Goal: Information Seeking & Learning: Learn about a topic

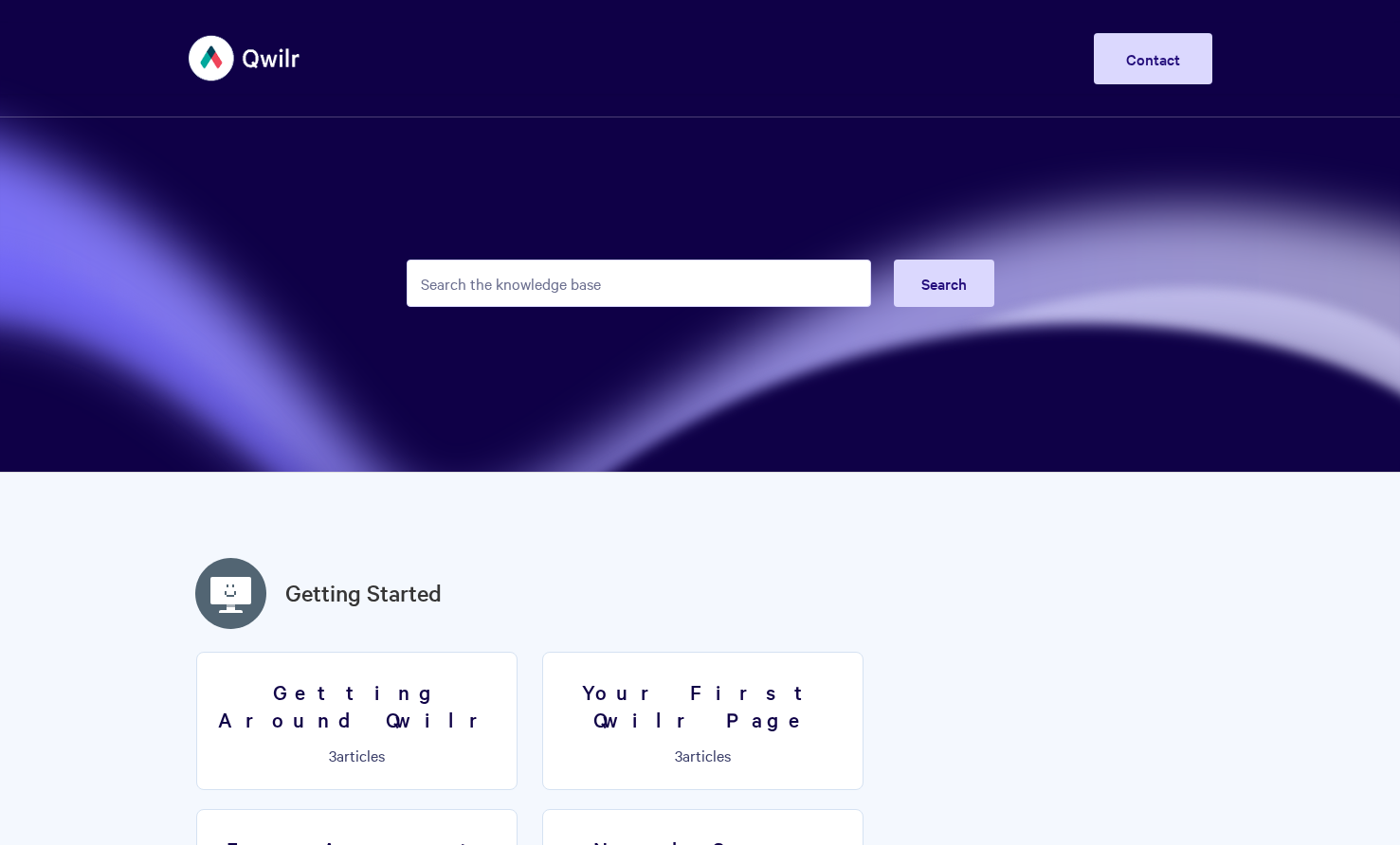
click at [475, 279] on input "Search the knowledge base" at bounding box center [639, 283] width 465 height 47
type input "keyboard"
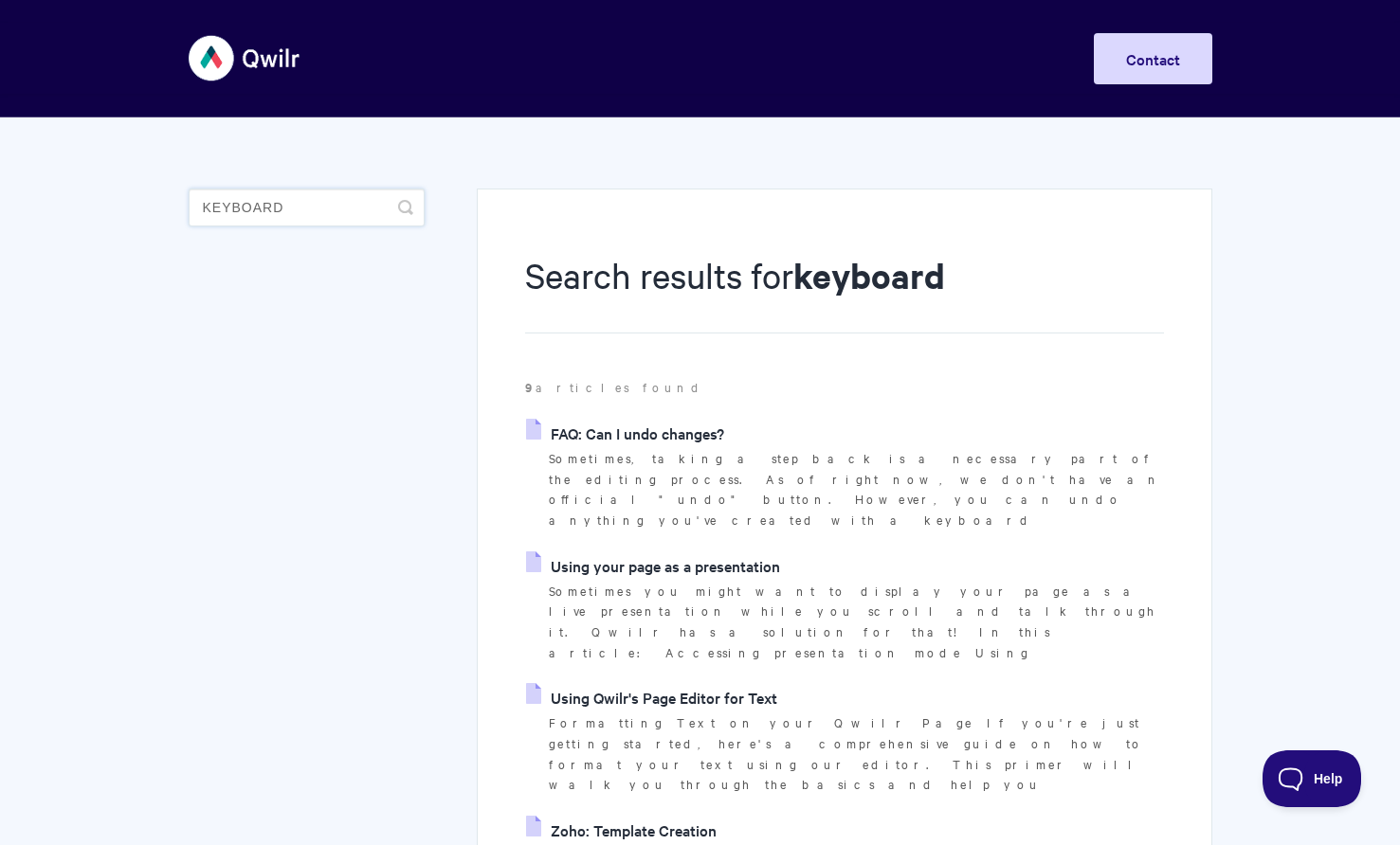
click at [350, 208] on input "keyboard" at bounding box center [306, 207] width 236 height 38
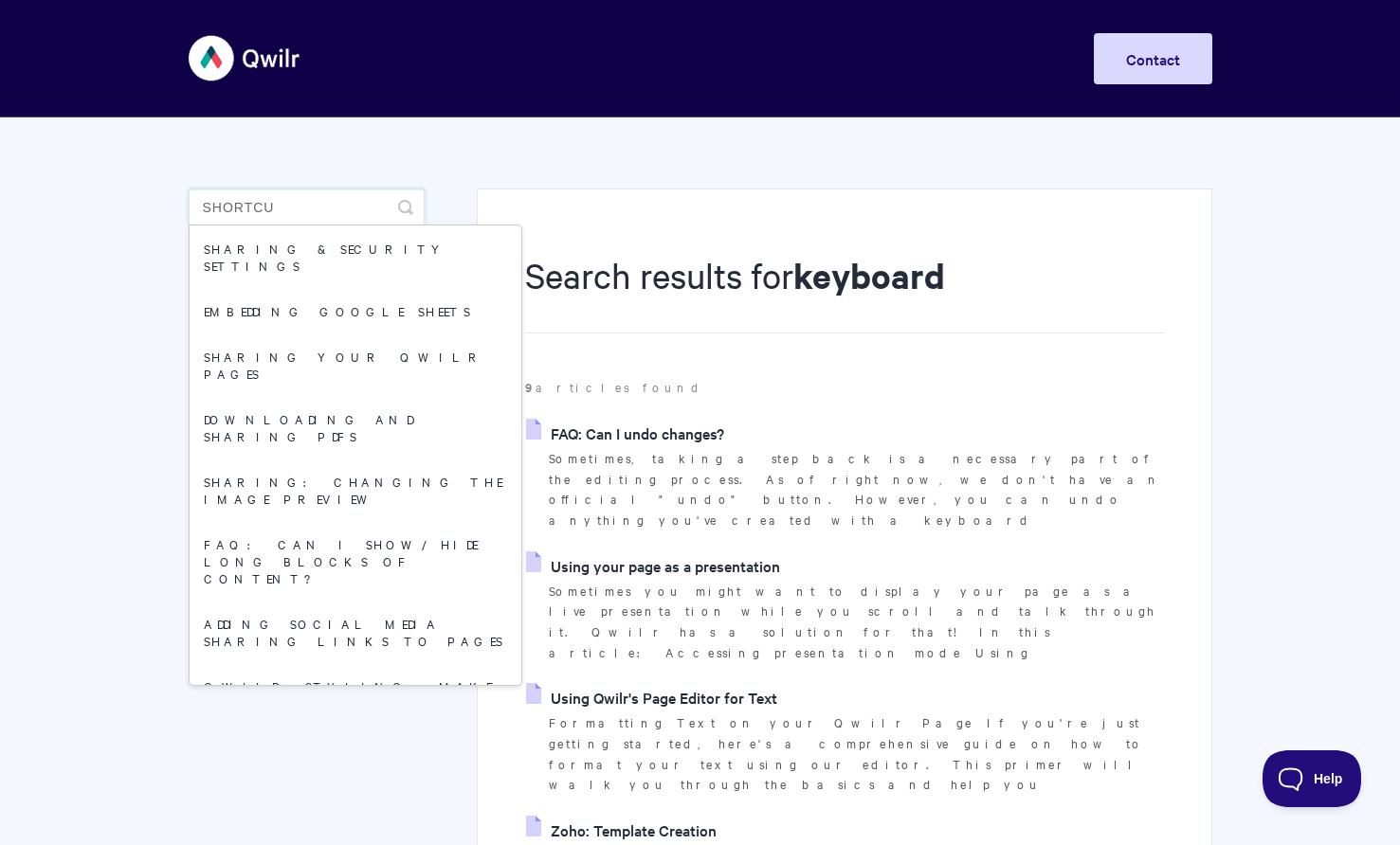
type input "shortcut"
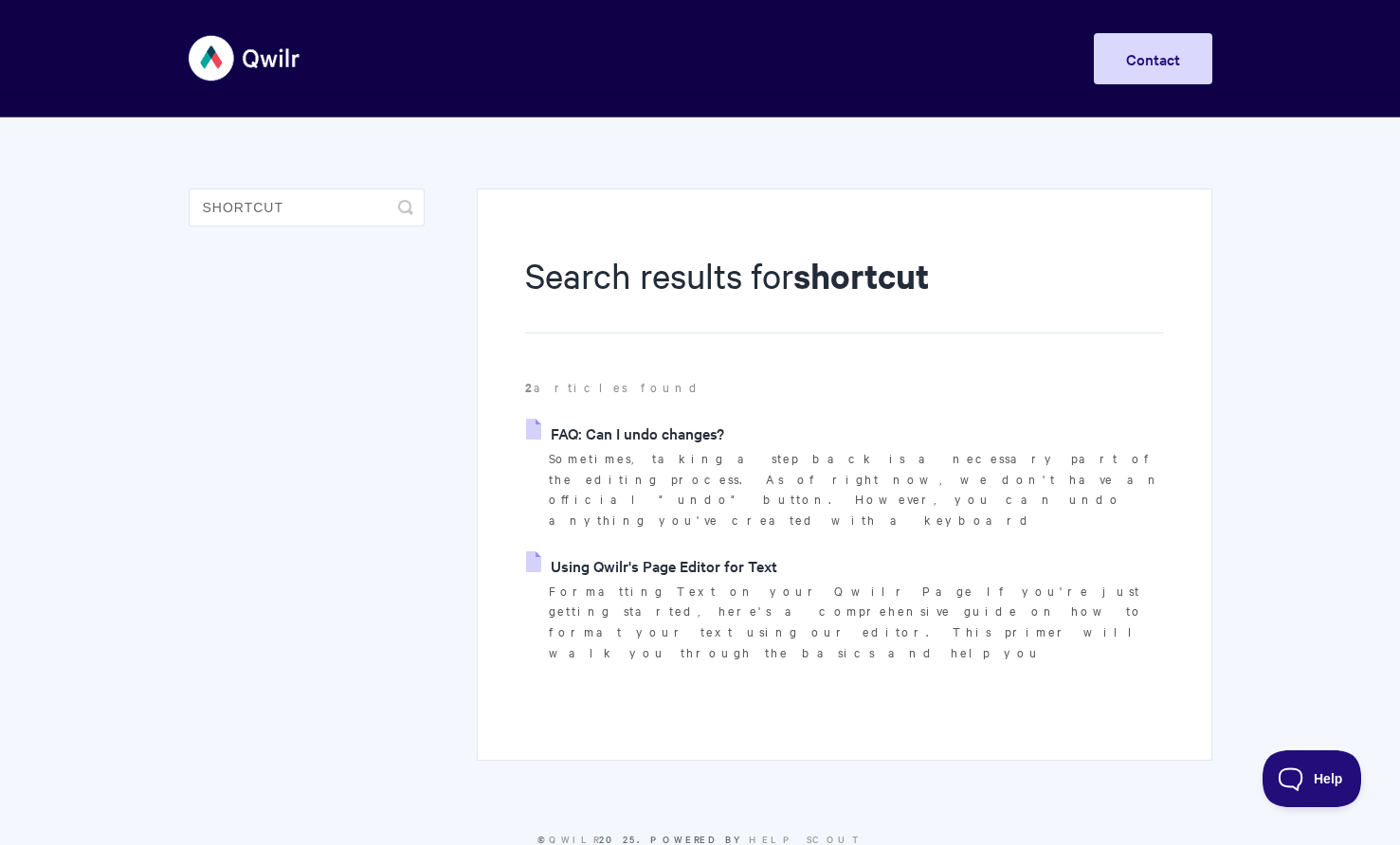
click at [613, 552] on link "Using Qwilr's Page Editor for Text" at bounding box center [652, 565] width 251 height 28
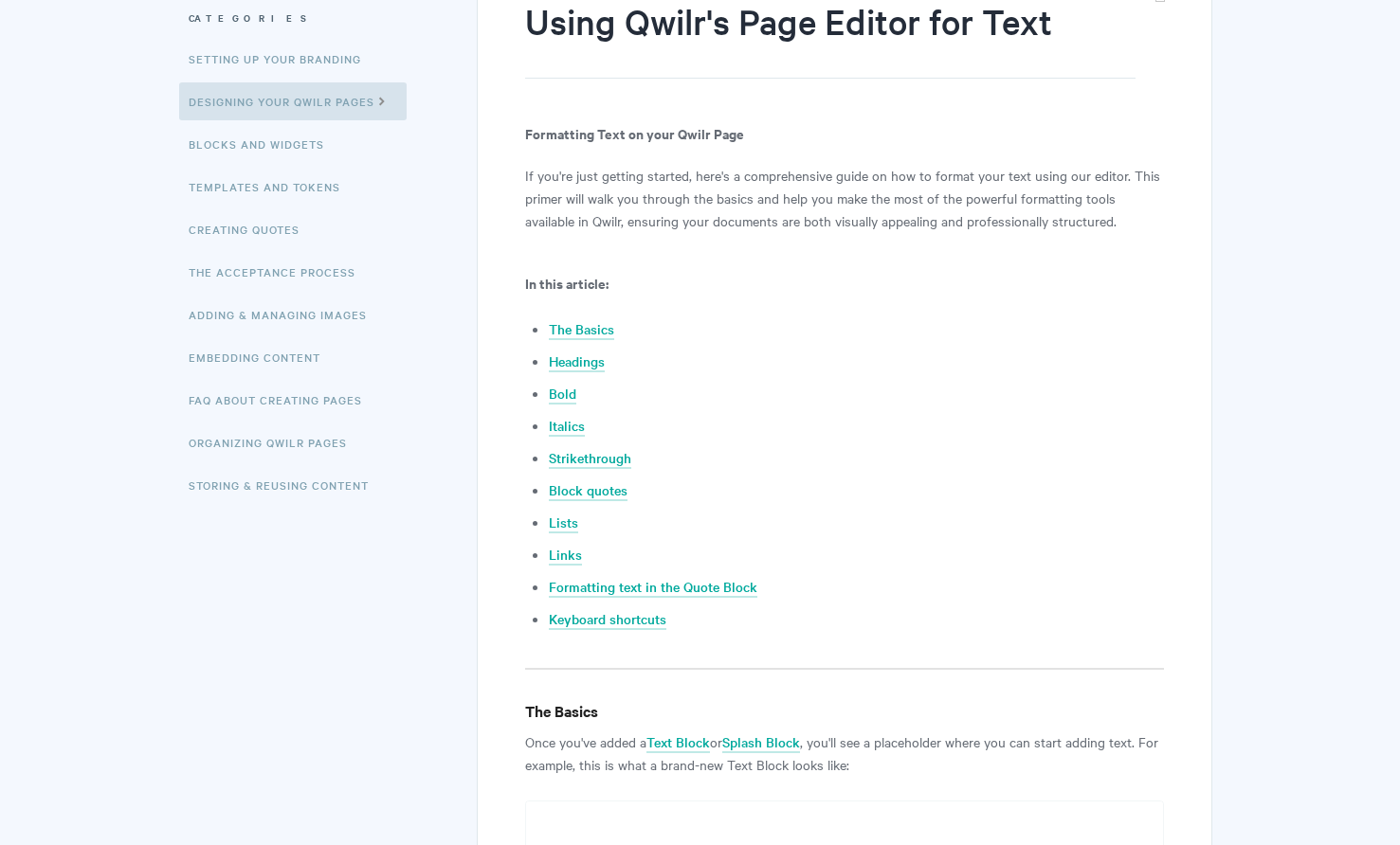
scroll to position [263, 0]
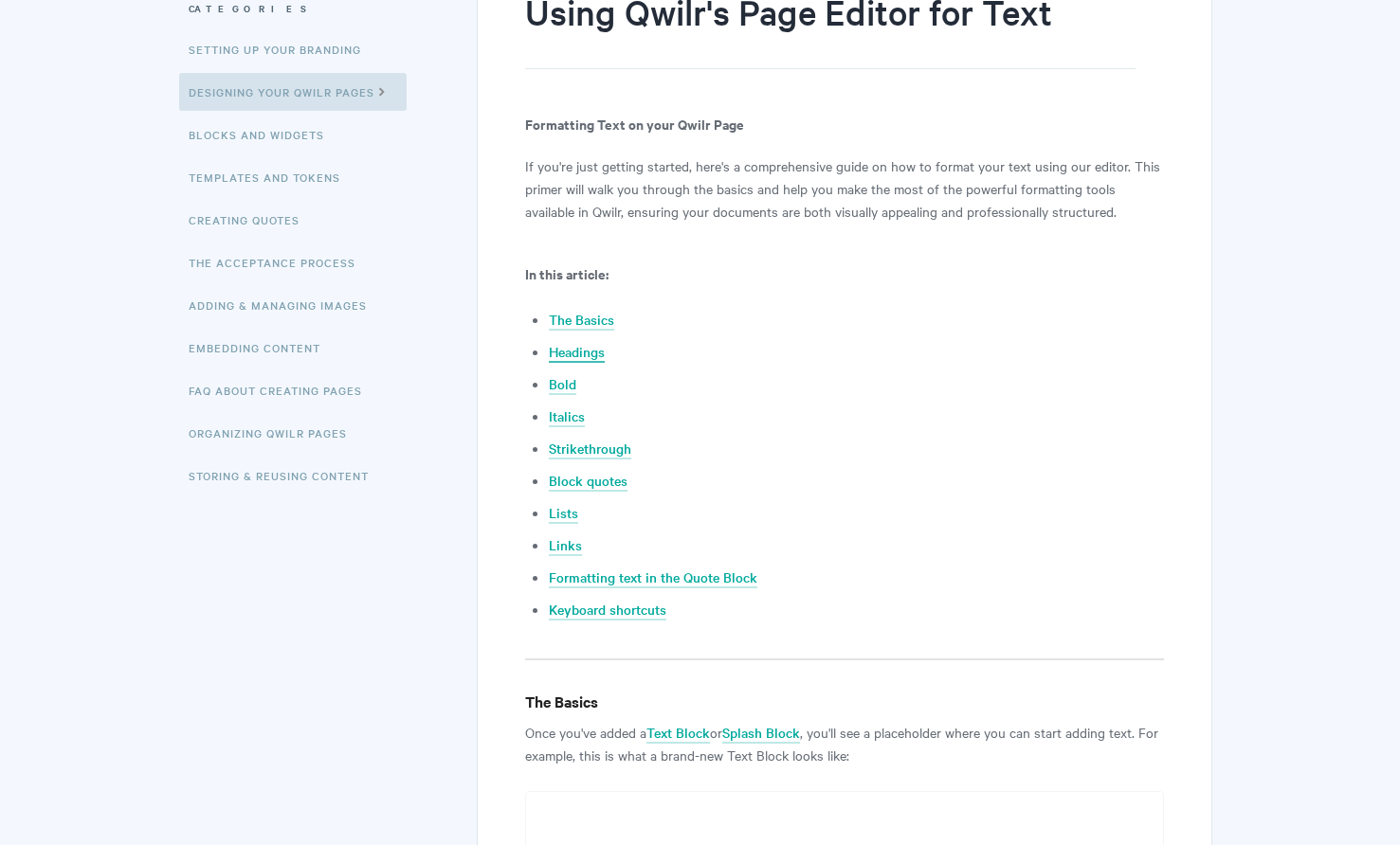
click at [574, 350] on link "Headings" at bounding box center [576, 352] width 56 height 21
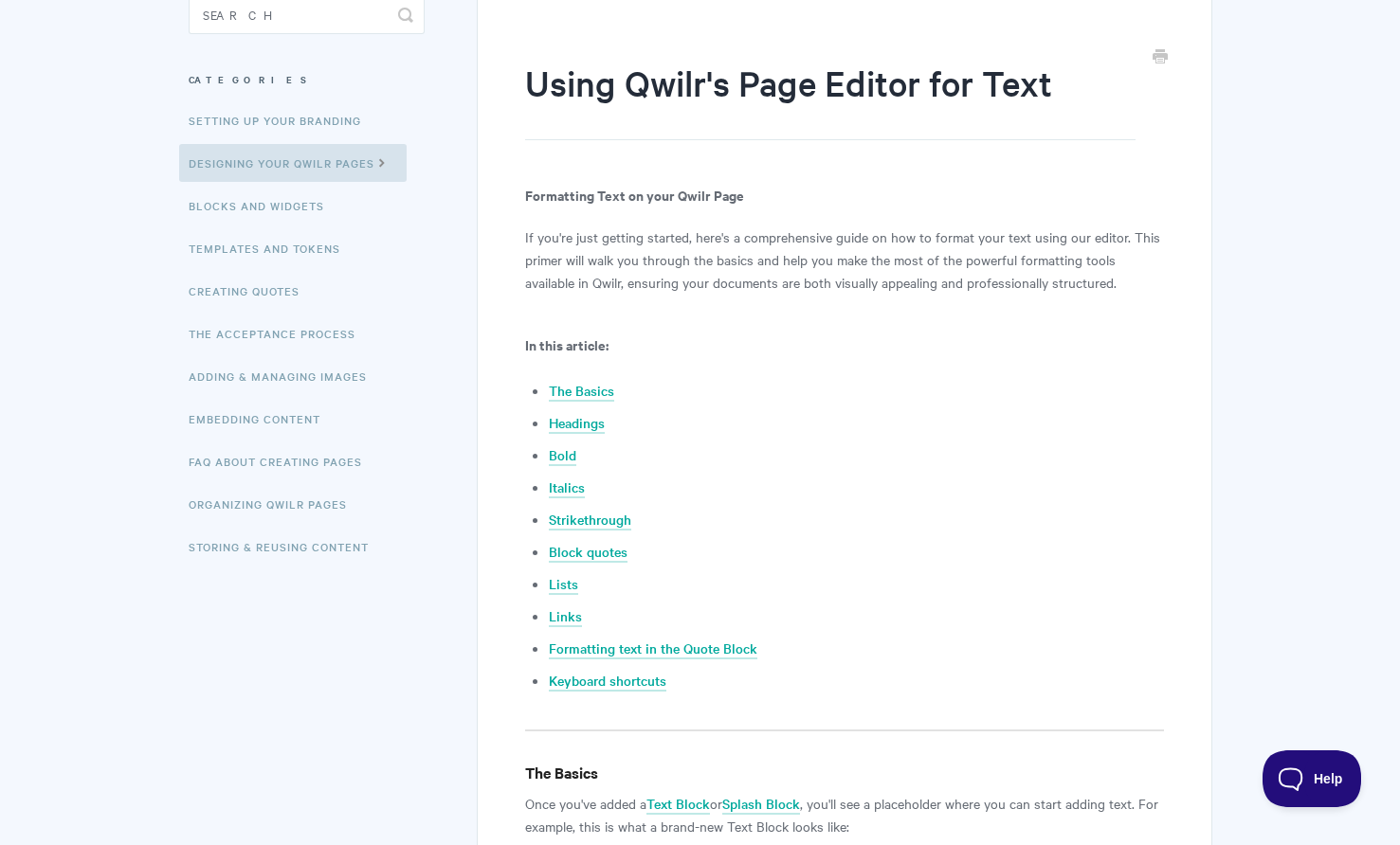
scroll to position [1023, 0]
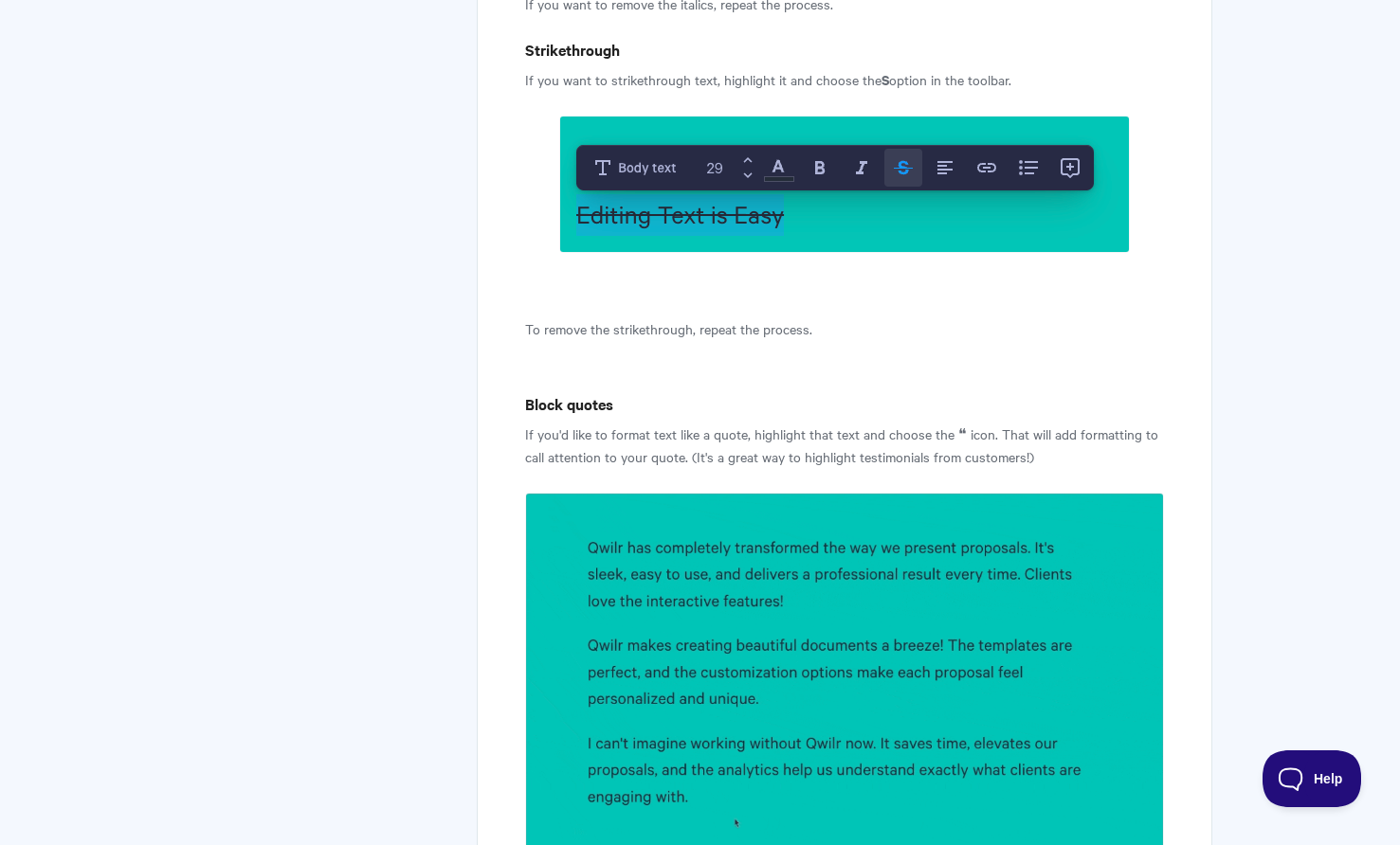
scroll to position [263, 0]
